Goal: Information Seeking & Learning: Find specific fact

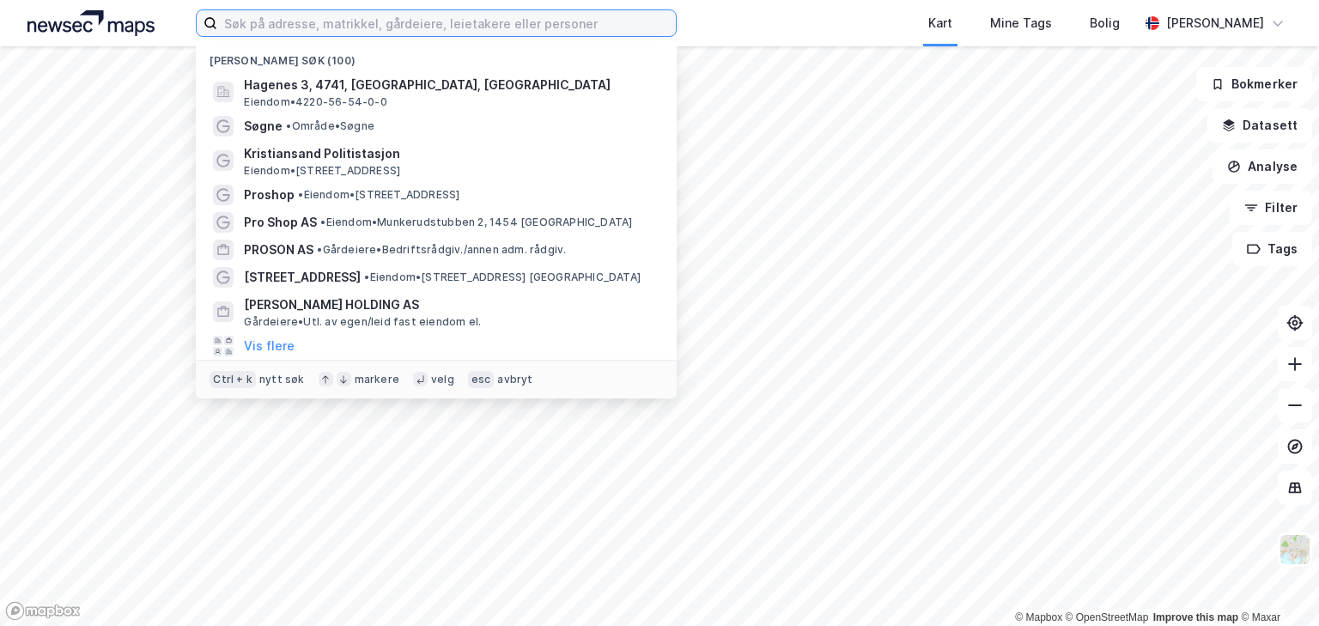
click at [327, 22] on input at bounding box center [446, 23] width 458 height 26
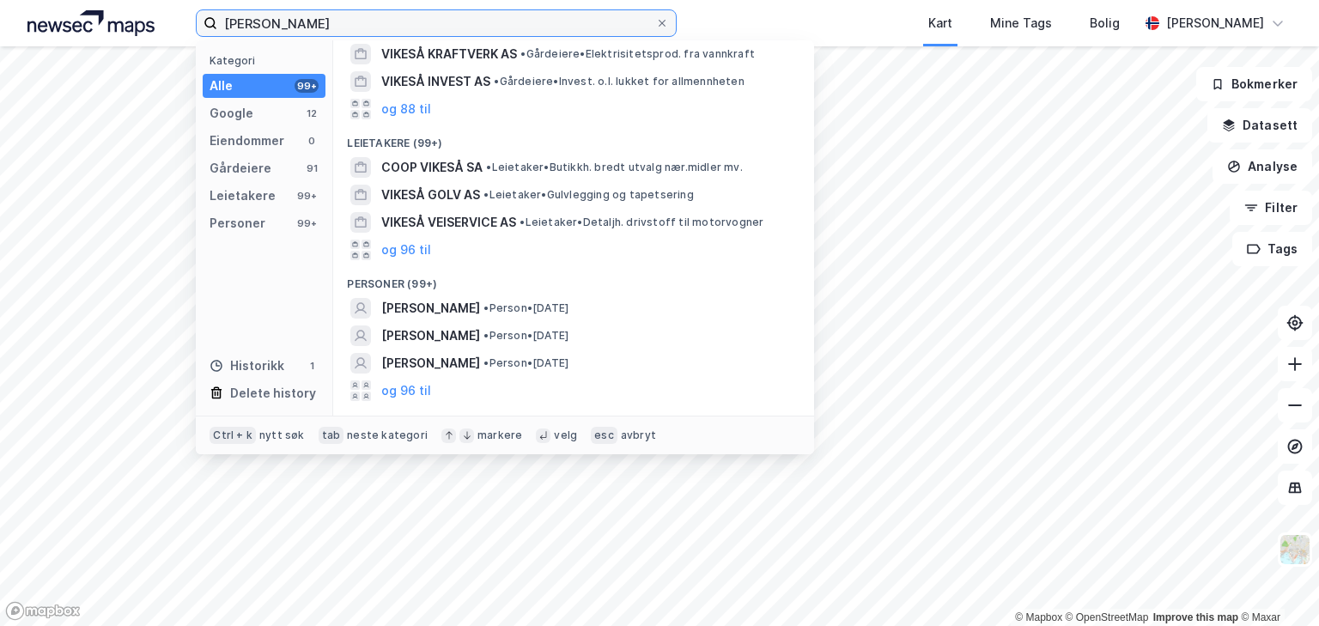
scroll to position [206, 0]
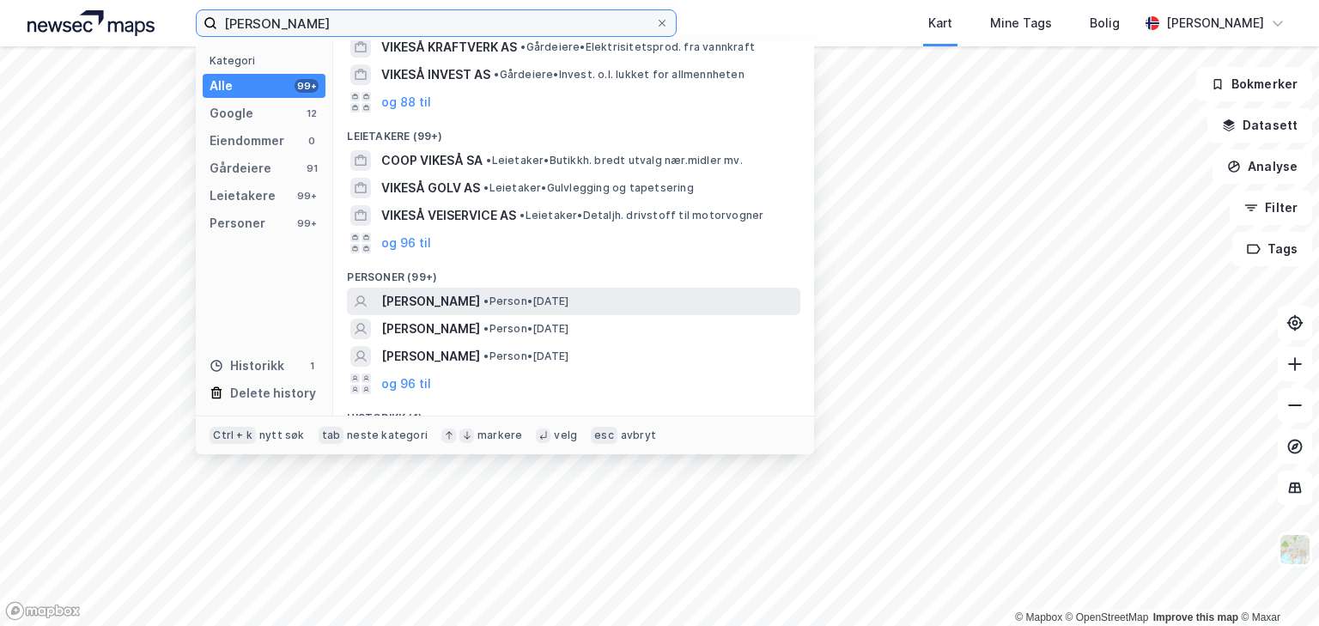
type input "edvard vikeså"
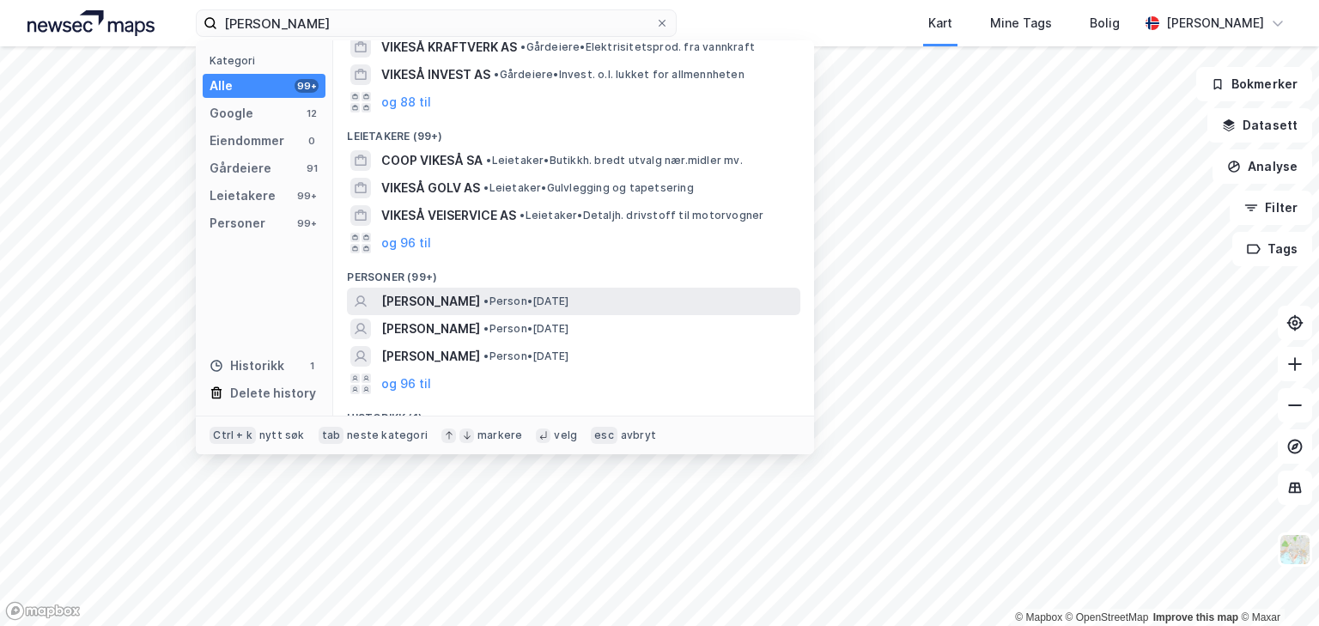
click at [430, 297] on span "EDVARD VIKESÅ" at bounding box center [430, 301] width 99 height 21
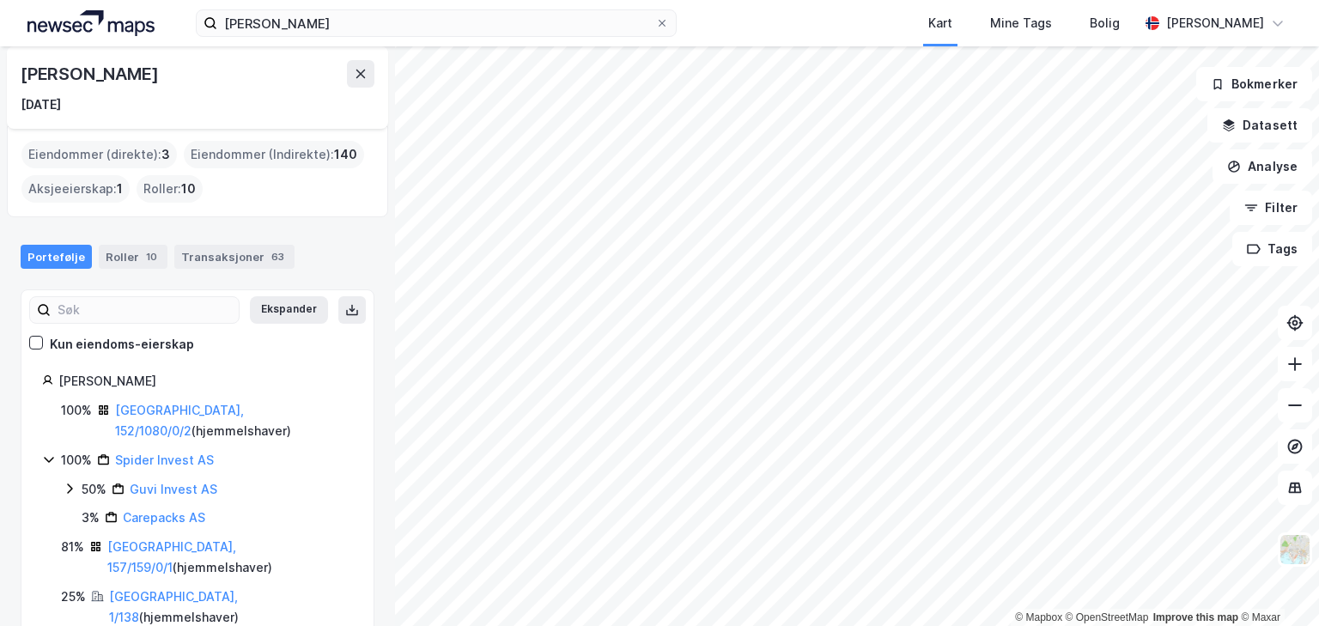
scroll to position [11, 0]
click at [117, 544] on link "Oslo, 157/159/0/1" at bounding box center [171, 554] width 129 height 35
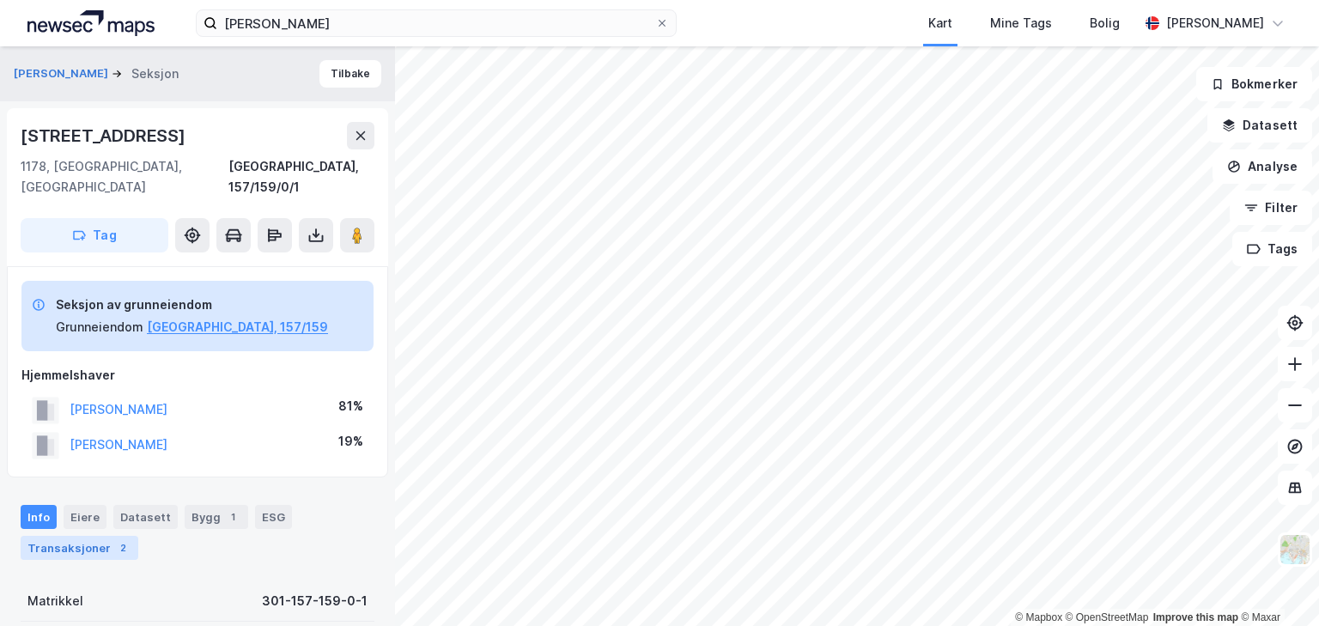
click at [90, 536] on div "Transaksjoner 2" at bounding box center [80, 548] width 118 height 24
